Goal: Task Accomplishment & Management: Complete application form

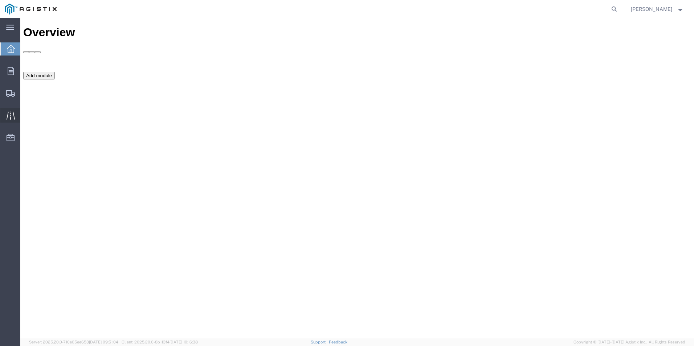
click at [4, 117] on div at bounding box center [10, 115] width 20 height 15
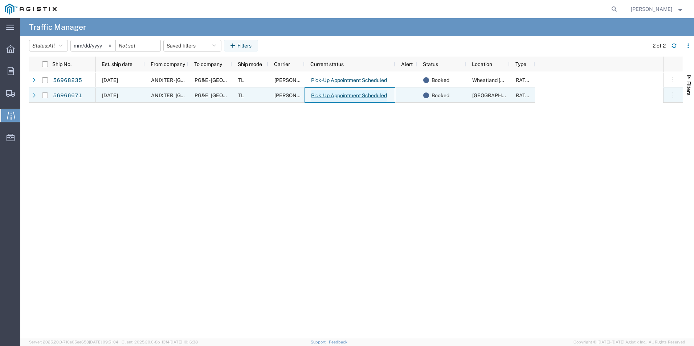
click at [358, 94] on link "Pick-Up Appointment Scheduled" at bounding box center [349, 96] width 77 height 12
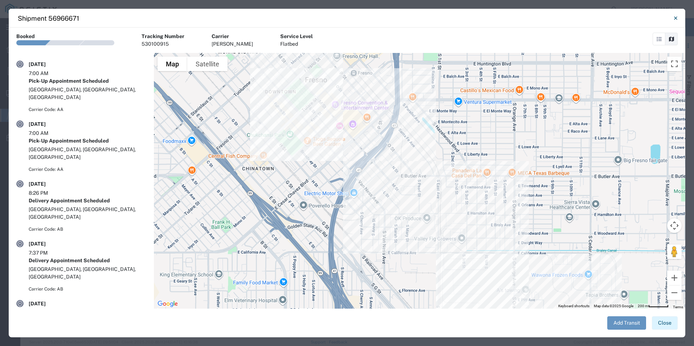
click at [672, 324] on button "Close" at bounding box center [665, 322] width 26 height 13
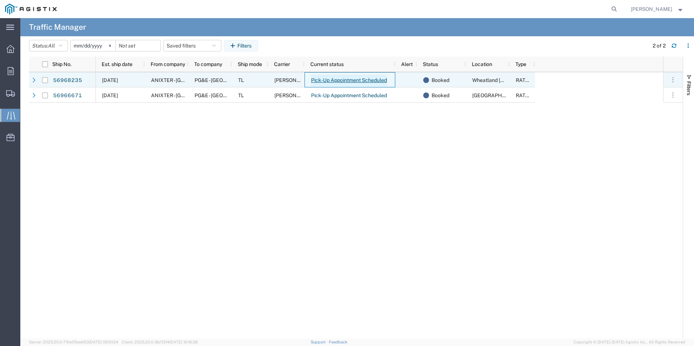
click at [342, 80] on link "Pick-Up Appointment Scheduled" at bounding box center [349, 81] width 77 height 12
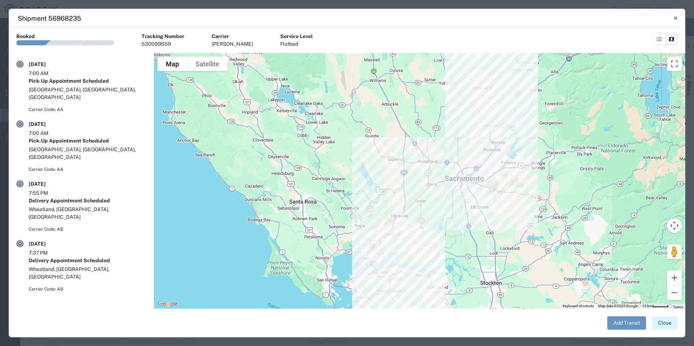
click at [665, 320] on button "Close" at bounding box center [665, 322] width 26 height 13
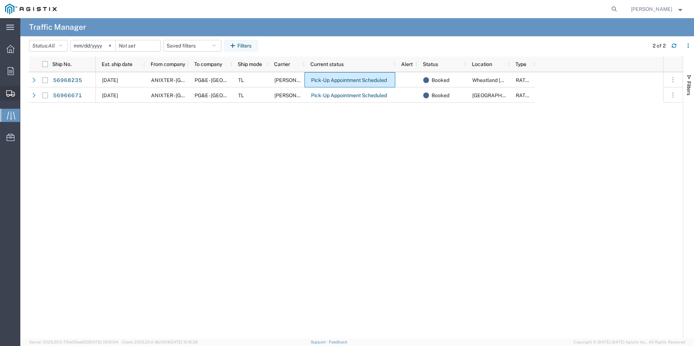
click at [0, 0] on span "Create Shipment" at bounding box center [0, 0] width 0 height 0
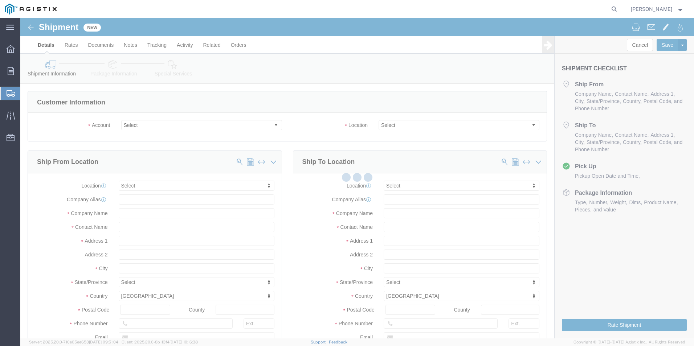
select select
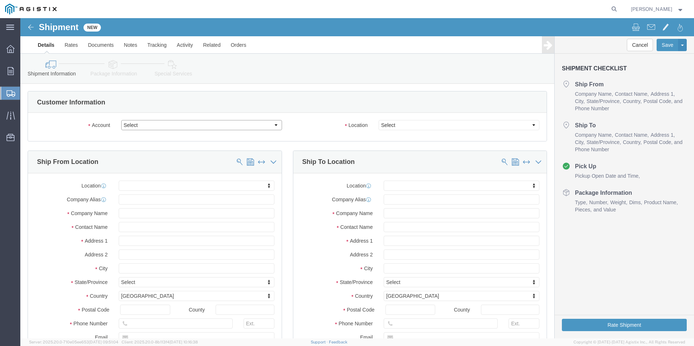
click select "Select Anixter Inc PG&E"
select select "9596"
click select "Select Anixter Inc PG&E"
select select
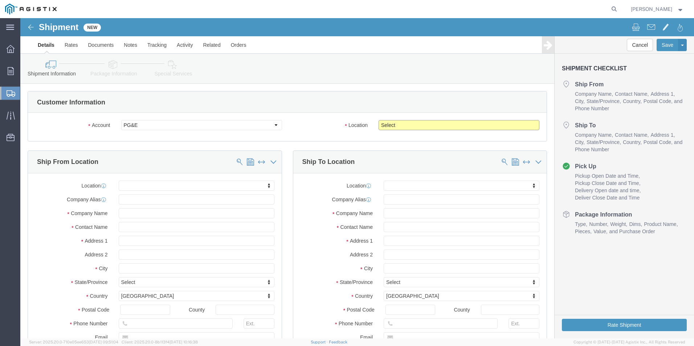
click select "Select All Others [GEOGRAPHIC_DATA] [GEOGRAPHIC_DATA] [GEOGRAPHIC_DATA] [GEOGRA…"
select select "19740"
click select "Select All Others [GEOGRAPHIC_DATA] [GEOGRAPHIC_DATA] [GEOGRAPHIC_DATA] [GEOGRA…"
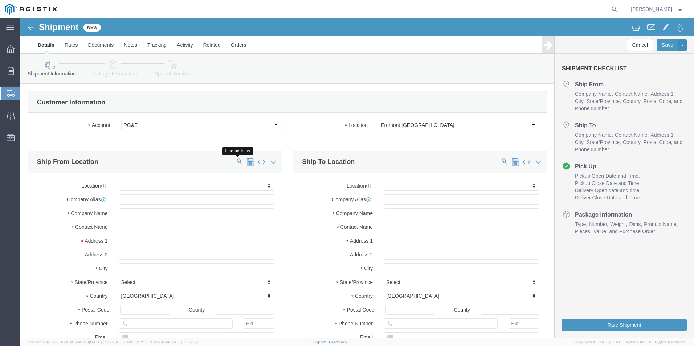
click span
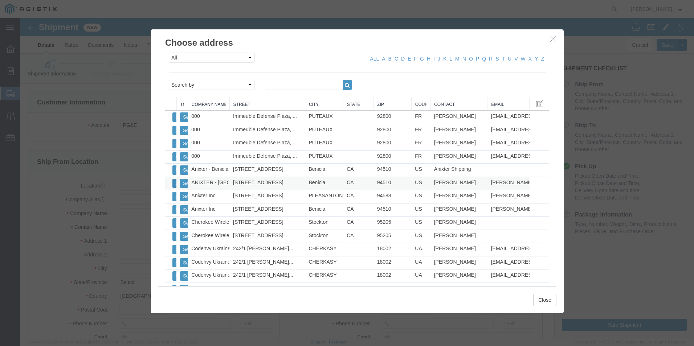
click button "Select"
select select "CA"
click button "Close"
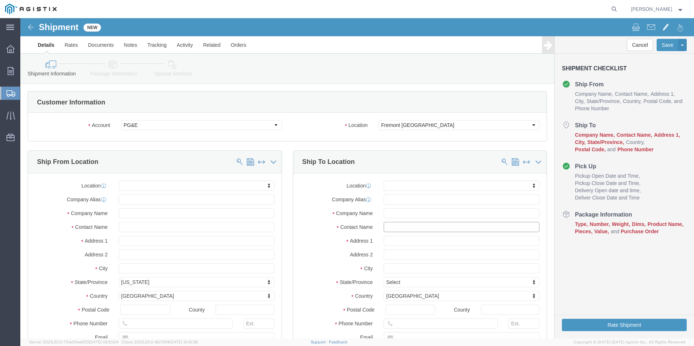
click input "text"
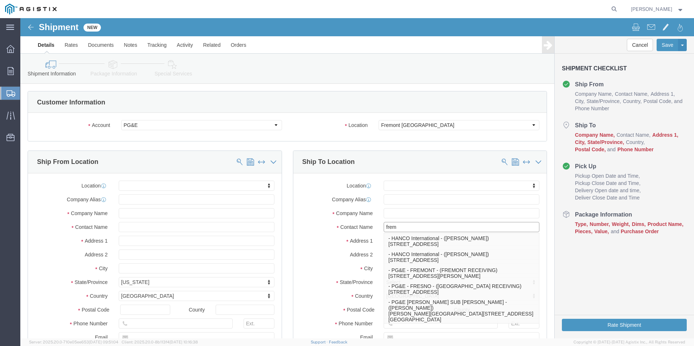
type input "fremo"
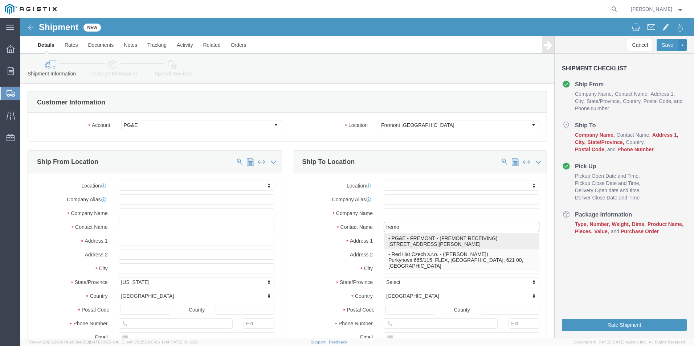
click p "- PG&E - FREMONT - ([GEOGRAPHIC_DATA] RECEIVING) [STREET_ADDRESS][PERSON_NAME]"
select select "CA"
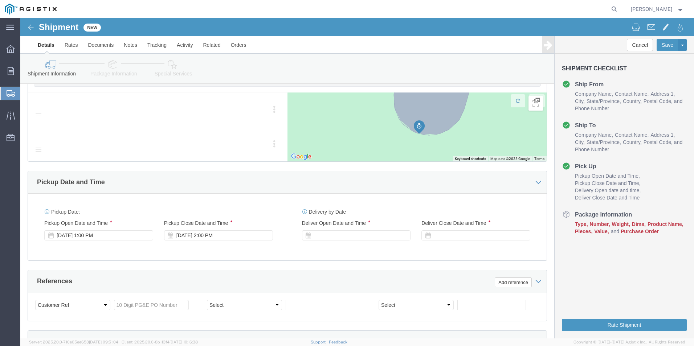
scroll to position [399, 0]
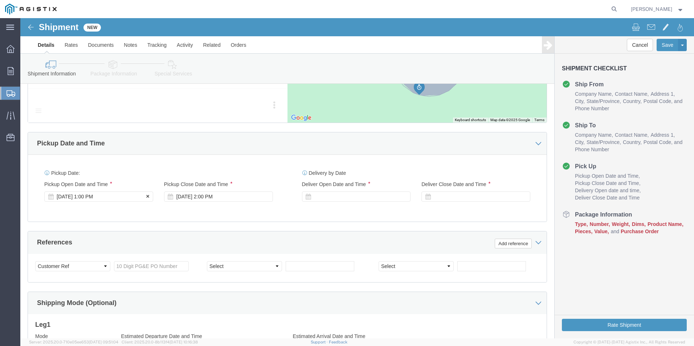
type input "FREMONT RECEIVING"
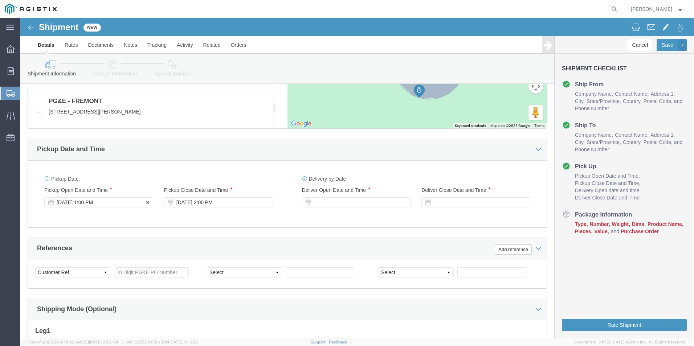
click div "Pickup Start Date Pickup Start Time Pickup Open Date and Time [DATE] 1:00 PM"
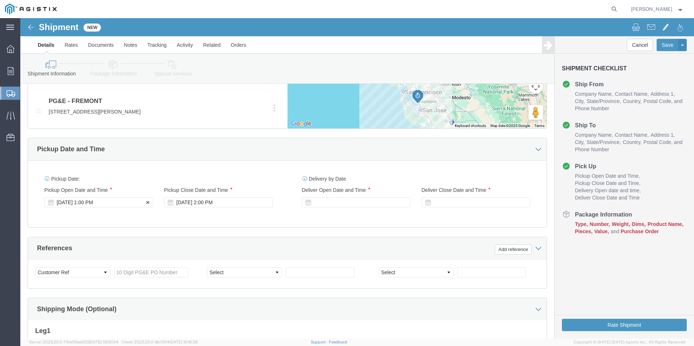
click div "[DATE] 1:00 PM"
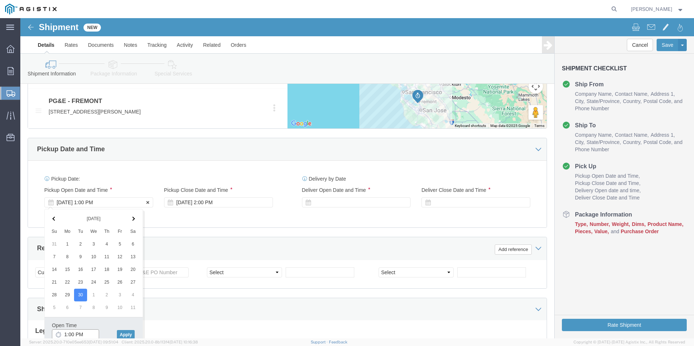
scroll to position [400, 0]
click input "1:00 PM"
type input "7:00 AM"
click button "Apply"
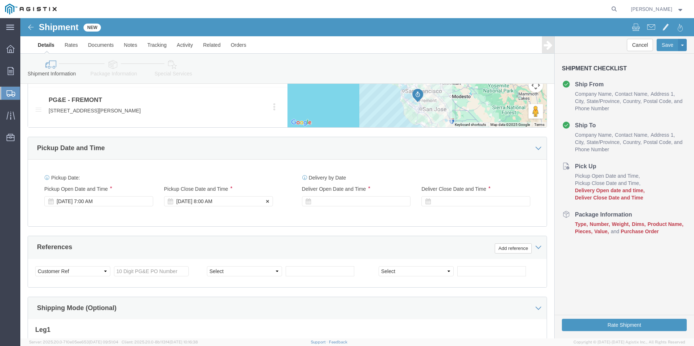
click div "[DATE] 8:00 AM"
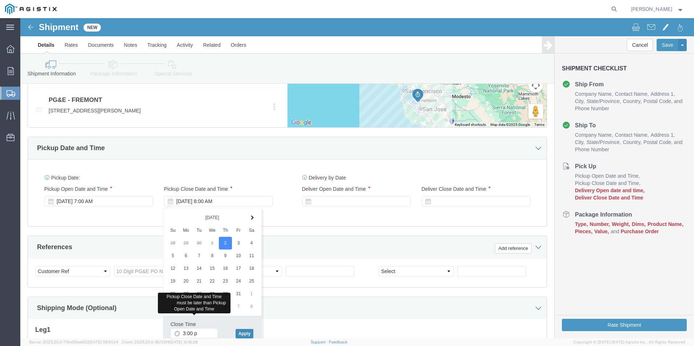
type input "3:00 PM"
click button "Apply"
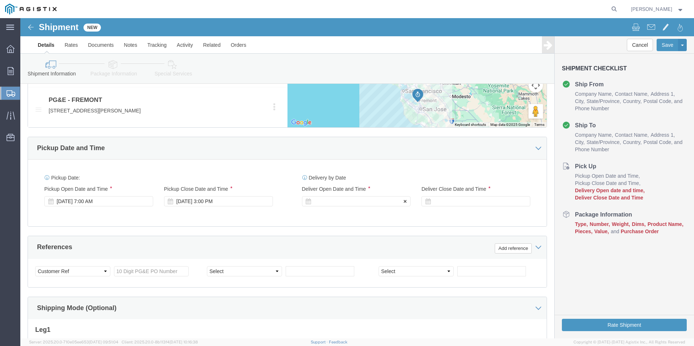
click div
drag, startPoint x: 354, startPoint y: 222, endPoint x: 356, endPoint y: 234, distance: 11.8
drag, startPoint x: 300, startPoint y: 315, endPoint x: 307, endPoint y: 310, distance: 8.4
click input "4:00 PM"
type input "6:00 AM"
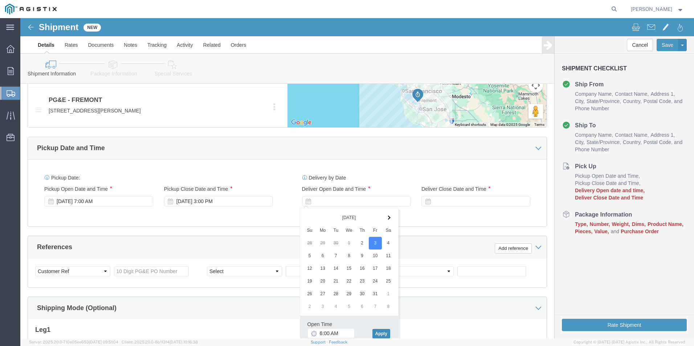
click button "Apply"
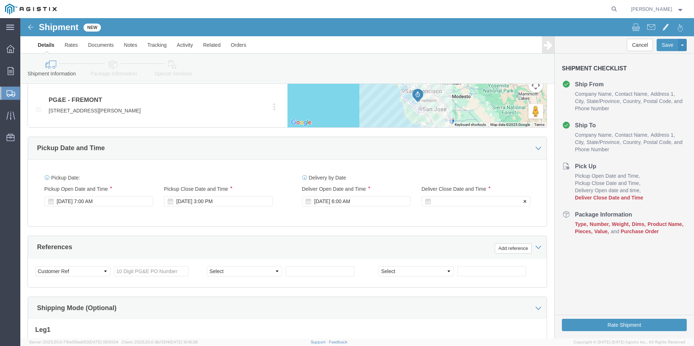
click div
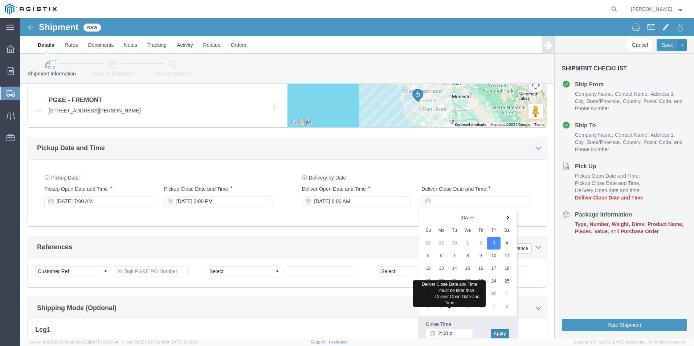
type input "2:00 PM"
click button "Apply"
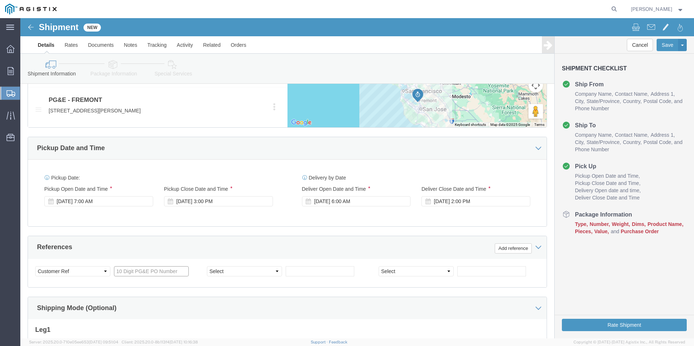
click input "text"
type input "3501416466"
select select "PURCHORD"
click input "text"
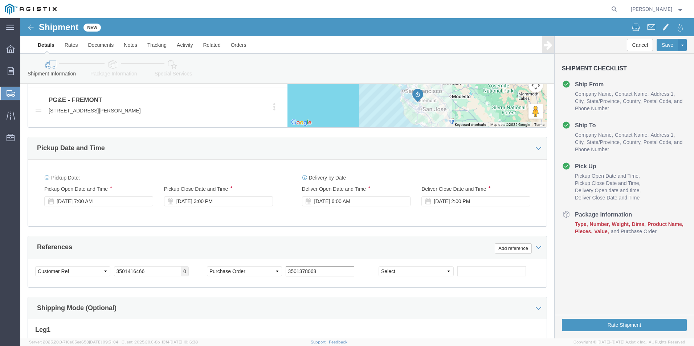
type input "3501378068"
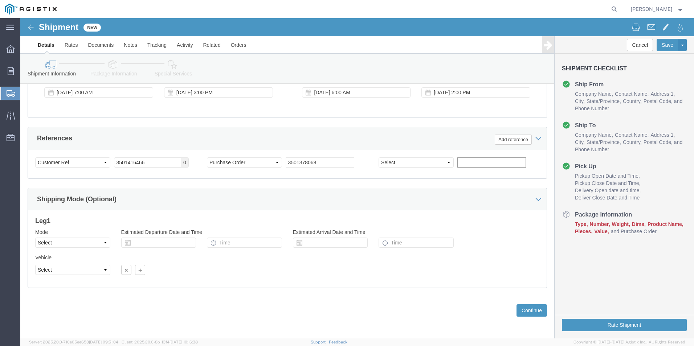
scroll to position [509, 0]
click button "Continue"
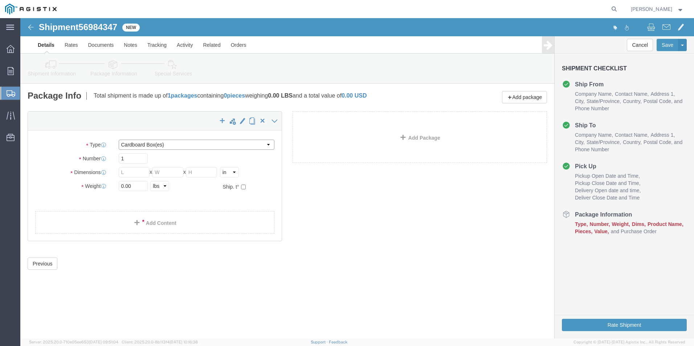
click select "Select Bulk Bundle(s) Cardboard Box(es) Carton(s) Crate(s) Drum(s) (Fiberboard)…"
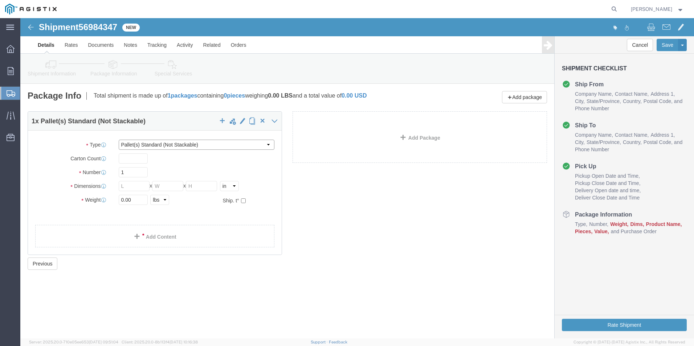
drag, startPoint x: 248, startPoint y: 125, endPoint x: 247, endPoint y: 131, distance: 5.5
click select "Select Bulk Bundle(s) Cardboard Box(es) Carton(s) Crate(s) Drum(s) (Fiberboard)…"
select select "PONS"
click select "Select Bulk Bundle(s) Cardboard Box(es) Carton(s) Crate(s) Drum(s) (Fiberboard)…"
click input "text"
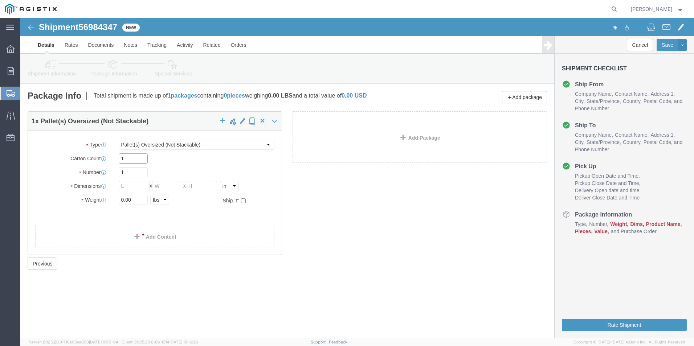
type input "1"
type input "2"
type input "72"
type input "80"
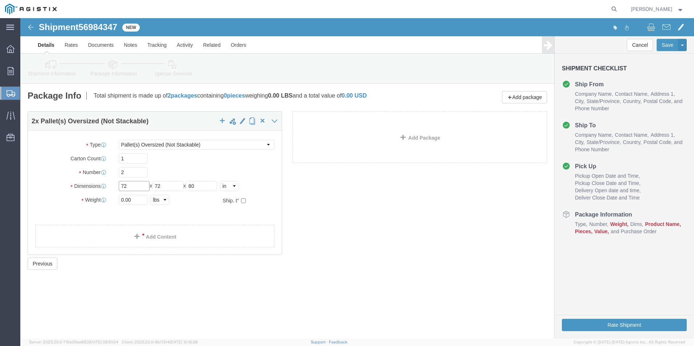
drag, startPoint x: 114, startPoint y: 167, endPoint x: 102, endPoint y: 167, distance: 12.0
click input "72"
type input "7"
type input "84"
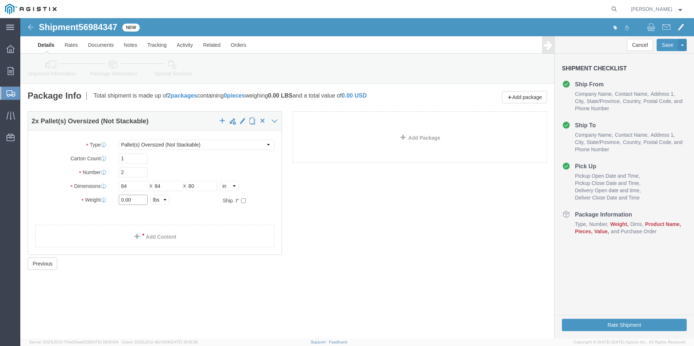
drag, startPoint x: 103, startPoint y: 180, endPoint x: 95, endPoint y: 182, distance: 7.6
click div "0.00 Select kgs lbs"
type input "7000.00"
click div "2 x Pallet(s) Oversized (Not Stackable) Package Type Select Bulk Bundle(s) Card…"
click link "Add Content"
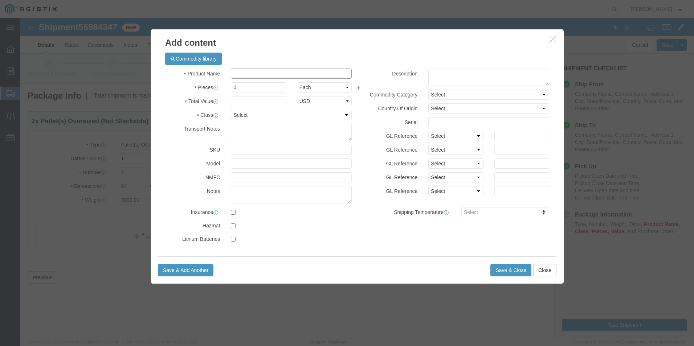
click input "text"
type input "M263296"
click td "Name: CAPACITOR S PAD-MOUNT 21KV 1800KVAR F-Y"
select select
select select "USD"
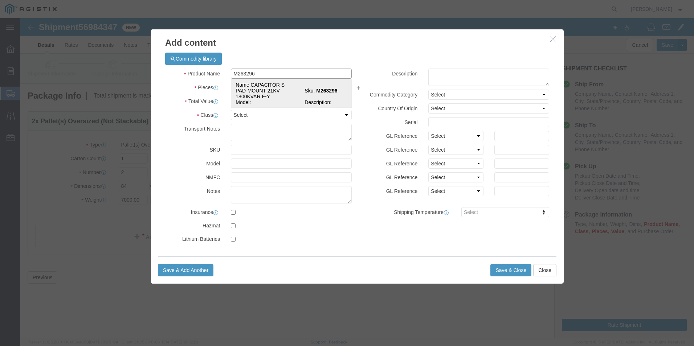
type input "CAPACITOR S PAD-MOUNT 21KV 1800KVAR F-Y"
type input "M263296"
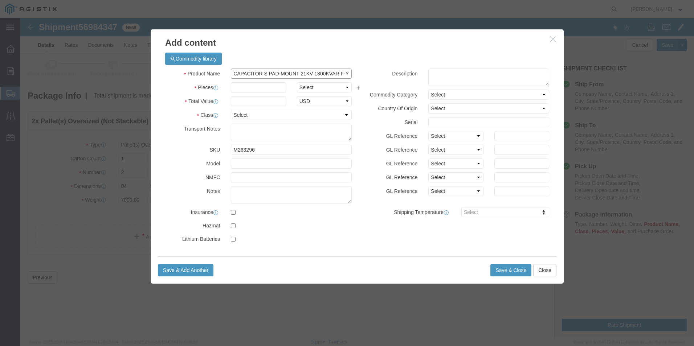
type input "CAPACITOR S PAD-MOUNT 21KV 1800KVAR F-Y"
click input "text"
type input "2"
select select "EA"
type input "150000"
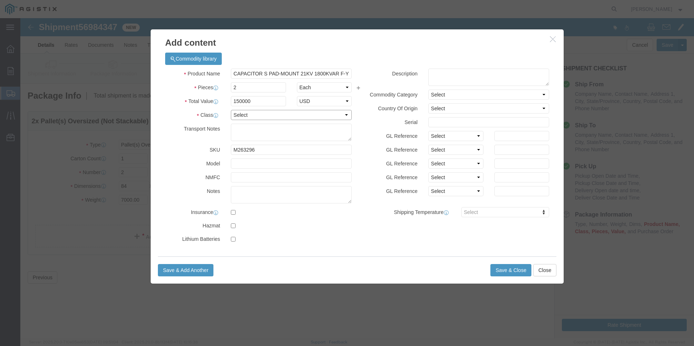
select select "70"
type textarea "MUST BE A FLATBED"
click textarea
type textarea "M263296"
click button "Save & Close"
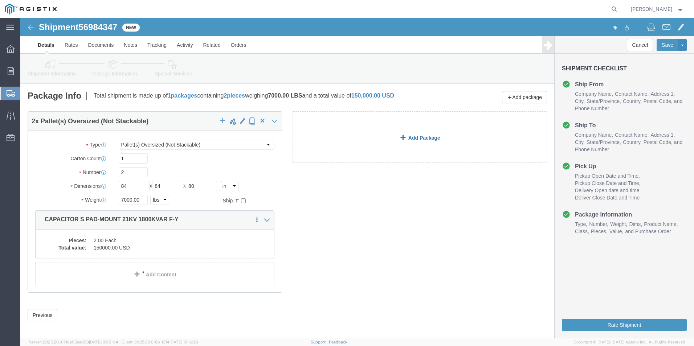
click link "Add Package"
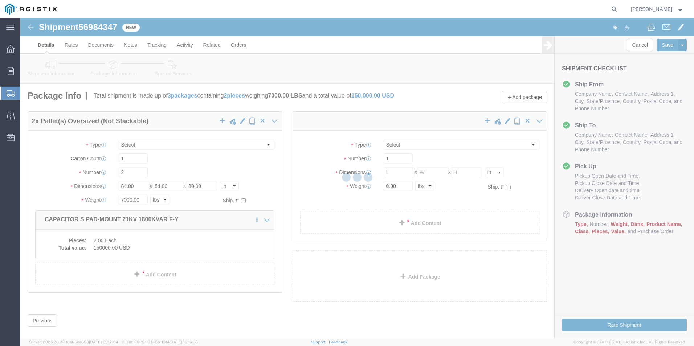
select select "PONS"
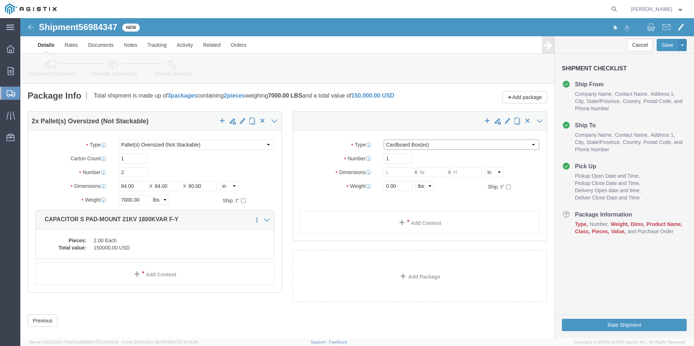
click select "Select Bulk Bundle(s) Cardboard Box(es) Carton(s) Crate(s) Drum(s) (Fiberboard)…"
select select "PONS"
click select "Select Bulk Bundle(s) Cardboard Box(es) Carton(s) Crate(s) Drum(s) (Fiberboard)…"
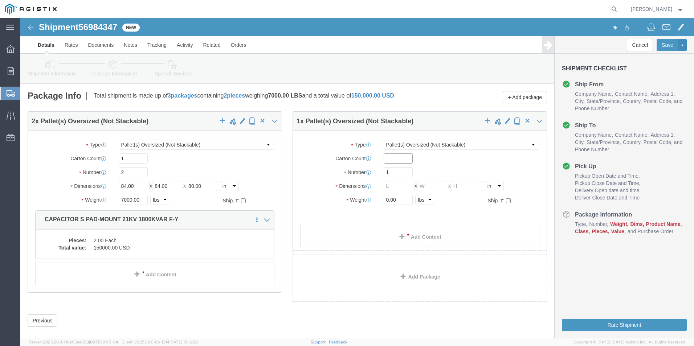
click input "text"
type input "1"
type input "2"
drag, startPoint x: 375, startPoint y: 154, endPoint x: 364, endPoint y: 155, distance: 11.3
click input "2"
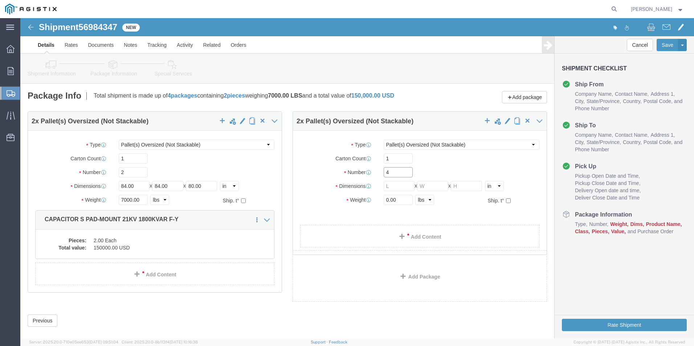
type input "4"
type input "54"
type input "60"
type input "48"
type input "12000"
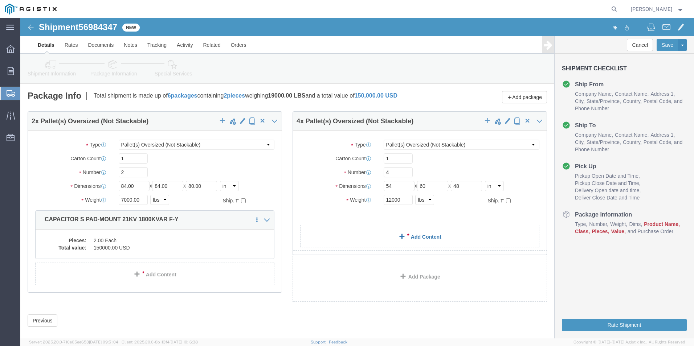
click link "Add Content"
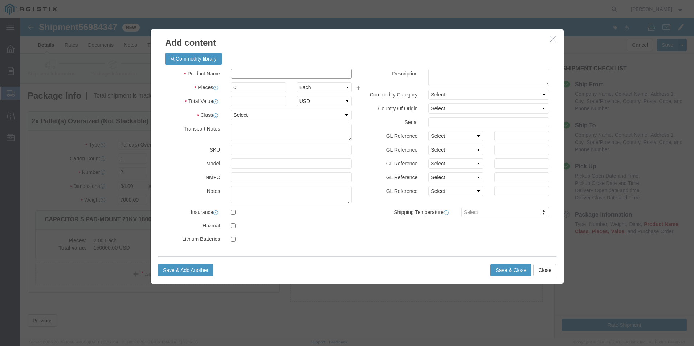
click input "text"
type input "m261914"
click td "Name: TRANSFORMER PM DUP 50/10 21KV-120V"
select select
select select "USD"
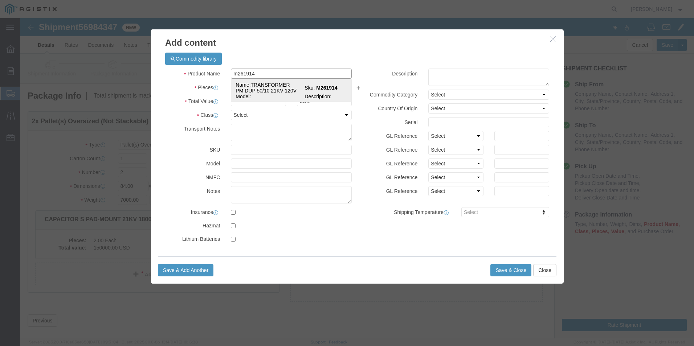
type input "TRANSFORMER PM DUP 50/10 21KV-120V"
type input "M261914"
type input "TRANSFORMER PM DUP 50/10 21KV-120V"
click input "text"
type input "4"
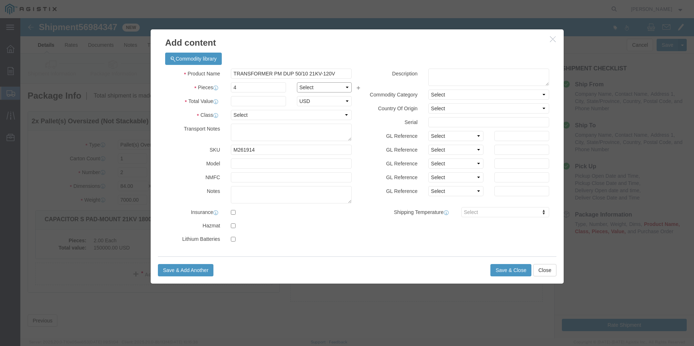
select select "EA"
type input "95000"
select select "70"
click textarea
type textarea "m"
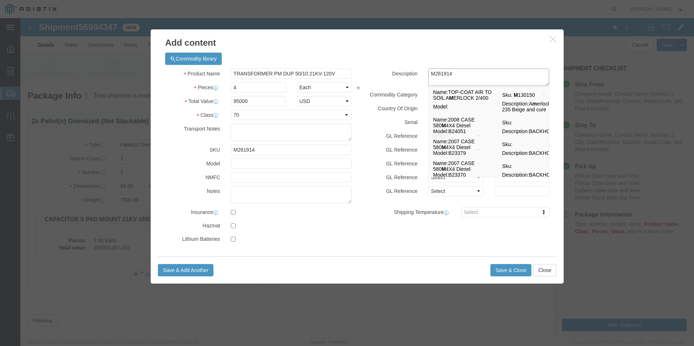
type textarea "M261914"
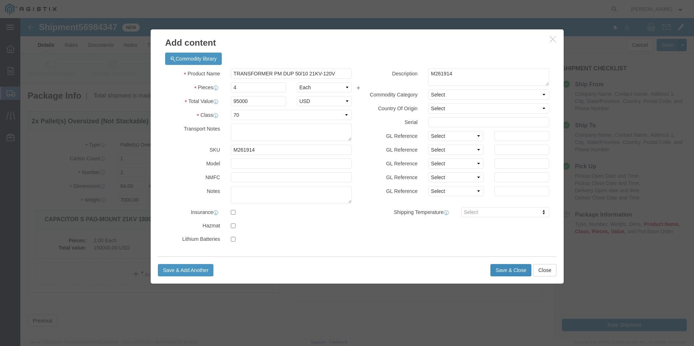
click button "Save & Close"
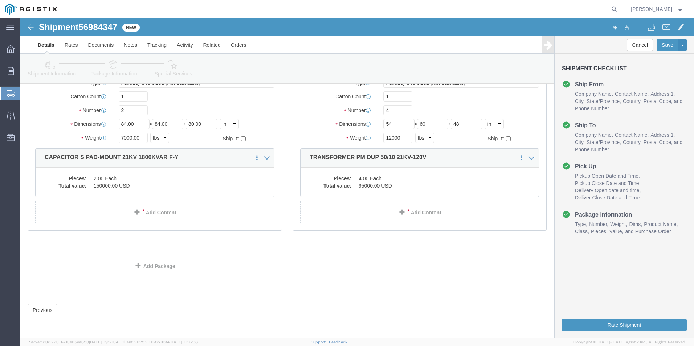
scroll to position [67, 0]
click button "Rate Shipment"
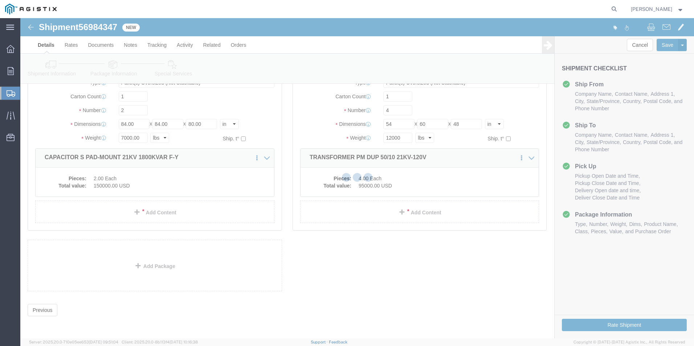
scroll to position [0, 0]
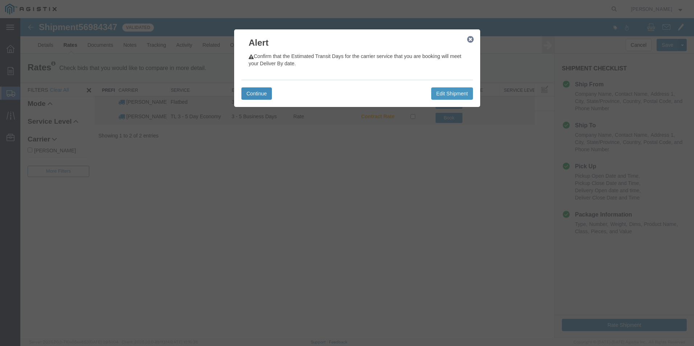
click at [256, 95] on button "Continue" at bounding box center [256, 93] width 30 height 12
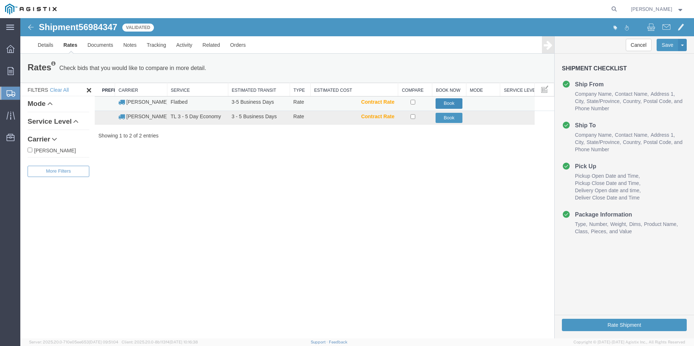
click at [452, 102] on button "Book" at bounding box center [448, 103] width 27 height 11
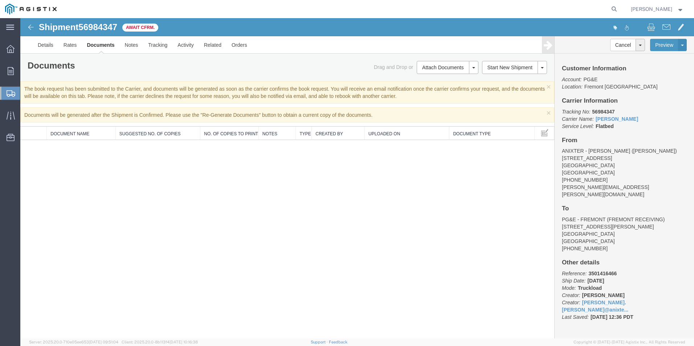
click at [314, 291] on div "Shipment 56984347 0 of 0 Await Cfrm. Details Rates Documents Notes Tracking Act…" at bounding box center [356, 178] width 673 height 320
